Goal: Navigation & Orientation: Find specific page/section

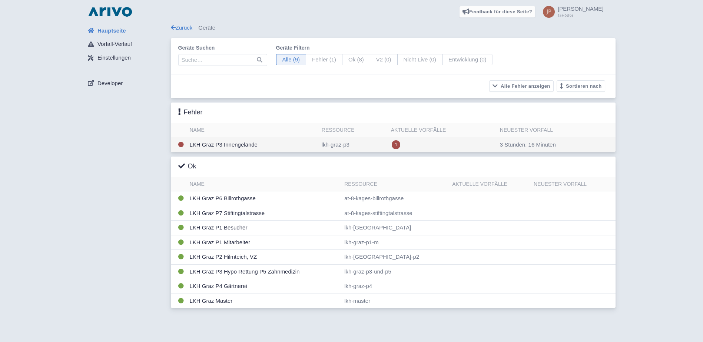
click at [237, 145] on td "LKH Graz P3 Innengelände" at bounding box center [253, 144] width 132 height 15
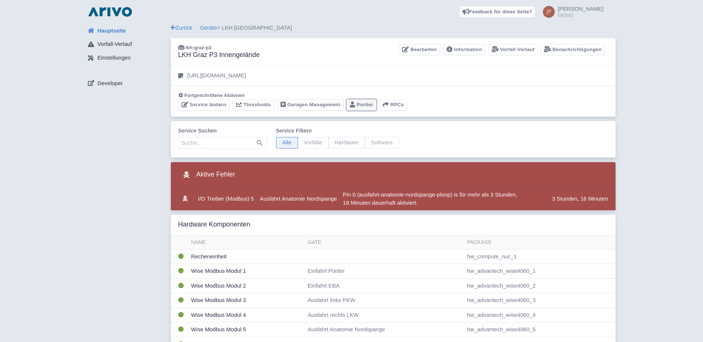
click at [362, 104] on link "Portier" at bounding box center [361, 104] width 30 height 11
click at [210, 29] on link "Geräte" at bounding box center [208, 27] width 17 height 6
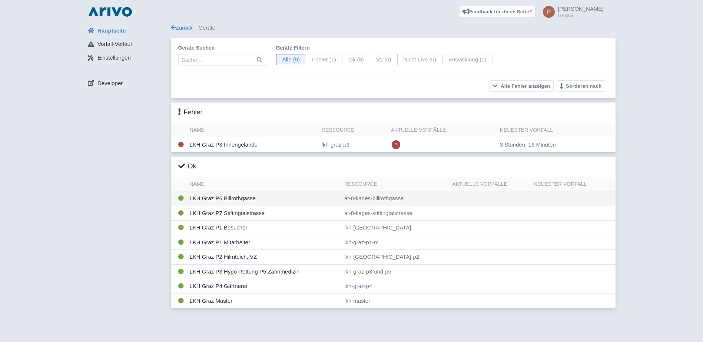
click at [222, 199] on td "LKH Graz P6 Billrothgasse" at bounding box center [264, 199] width 155 height 15
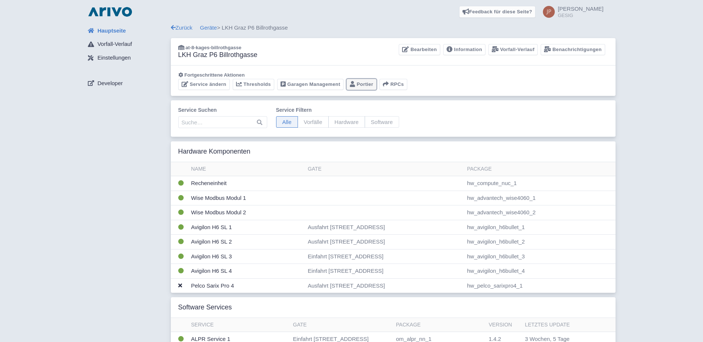
click at [360, 82] on link "Portier" at bounding box center [361, 84] width 30 height 11
